Goal: Navigation & Orientation: Find specific page/section

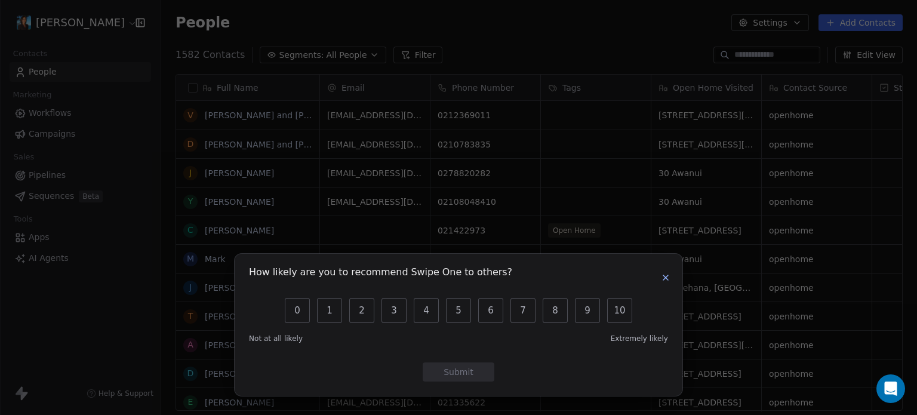
scroll to position [356, 746]
click at [663, 271] on button "button" at bounding box center [666, 278] width 14 height 14
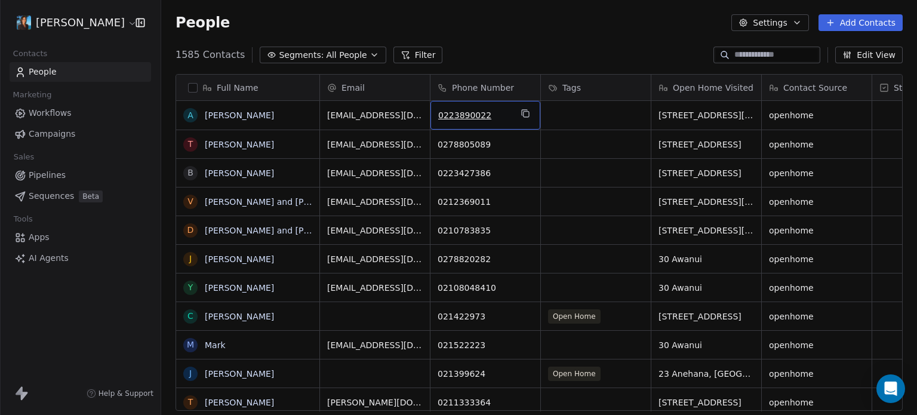
click at [447, 112] on span "0223890022" at bounding box center [474, 115] width 73 height 12
click at [473, 38] on html "Pavithra Pillay Contacts People Marketing Workflows Campaigns Sales Pipelines S…" at bounding box center [458, 207] width 917 height 415
click at [531, 108] on button "grid" at bounding box center [525, 113] width 14 height 14
